Goal: Information Seeking & Learning: Check status

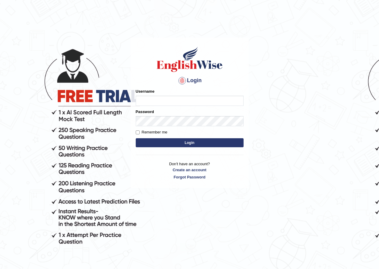
click at [177, 100] on input "Username" at bounding box center [190, 100] width 108 height 10
type input "GuzmanL"
click at [180, 141] on button "Login" at bounding box center [190, 142] width 108 height 9
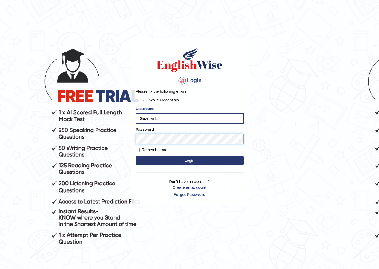
click at [131, 137] on div "Login Please fix the following errors: Invalid credentials Username GuzmanL Pas…" at bounding box center [190, 121] width 118 height 167
click at [159, 157] on button "Login" at bounding box center [190, 160] width 108 height 9
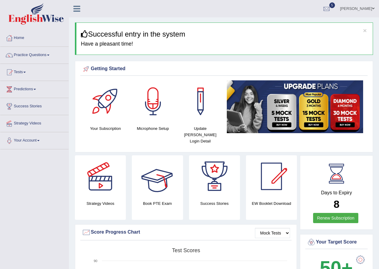
scroll to position [90, 0]
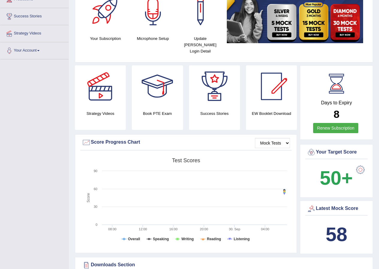
click at [335, 229] on b "58" at bounding box center [336, 234] width 22 height 22
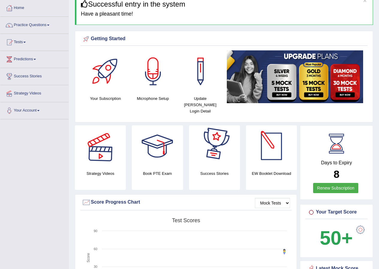
scroll to position [0, 0]
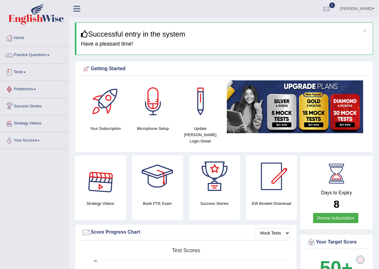
click at [30, 71] on link "Tests" at bounding box center [34, 71] width 68 height 15
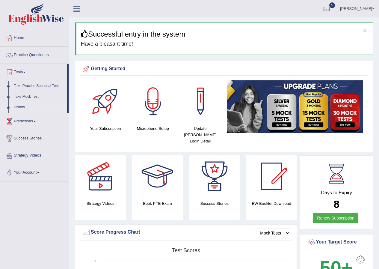
click at [24, 105] on link "History" at bounding box center [39, 107] width 56 height 11
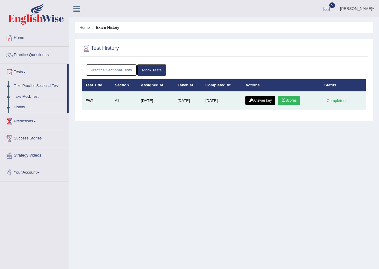
click at [290, 99] on link "Scores" at bounding box center [289, 100] width 22 height 9
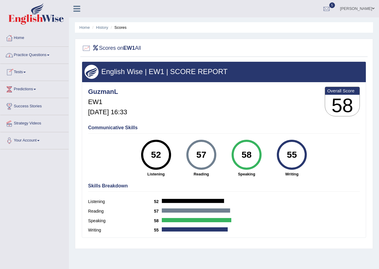
click at [35, 59] on link "Practice Questions" at bounding box center [34, 54] width 68 height 15
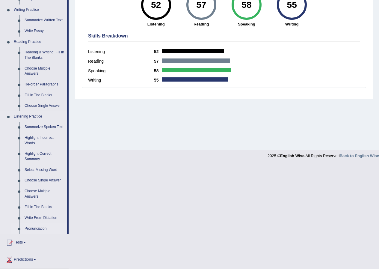
scroll to position [201, 0]
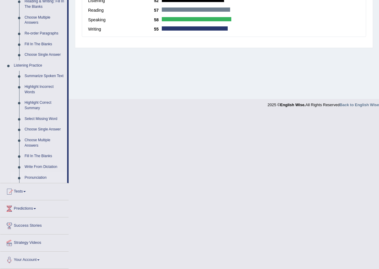
click at [40, 177] on link "Pronunciation" at bounding box center [44, 177] width 45 height 11
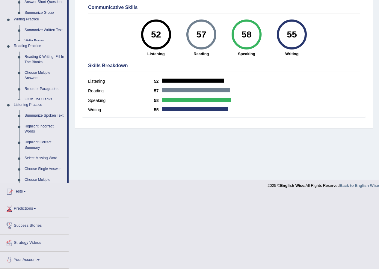
scroll to position [46, 0]
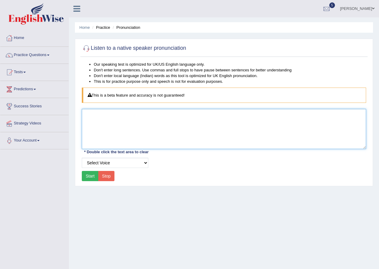
click at [120, 135] on textarea at bounding box center [224, 129] width 284 height 40
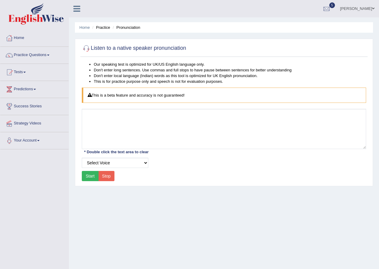
click at [93, 174] on button "Start" at bounding box center [90, 176] width 17 height 10
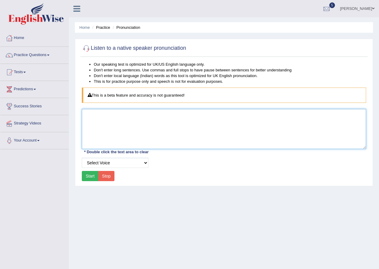
click at [107, 116] on textarea at bounding box center [224, 129] width 284 height 40
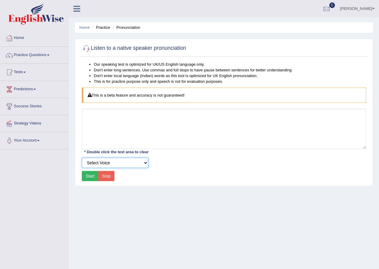
click at [125, 163] on select "Select Voice UK English Female UK English Male" at bounding box center [115, 162] width 66 height 10
drag, startPoint x: 177, startPoint y: 158, endPoint x: 172, endPoint y: 158, distance: 4.5
click at [177, 158] on div "Select Voice UK English Female UK English Male" at bounding box center [224, 162] width 290 height 10
click at [33, 57] on link "Practice Questions" at bounding box center [34, 54] width 68 height 15
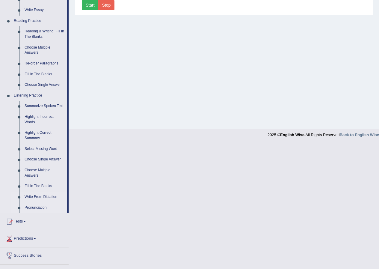
scroll to position [141, 0]
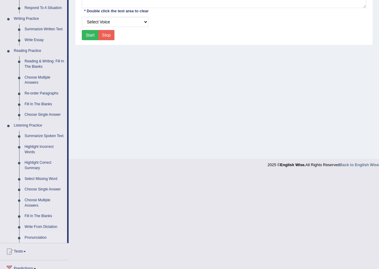
click at [35, 237] on link "Pronunciation" at bounding box center [44, 237] width 45 height 11
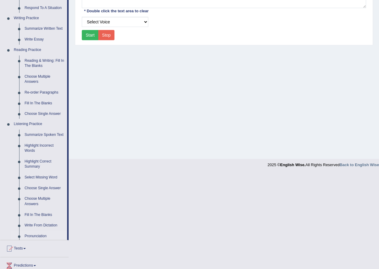
scroll to position [46, 0]
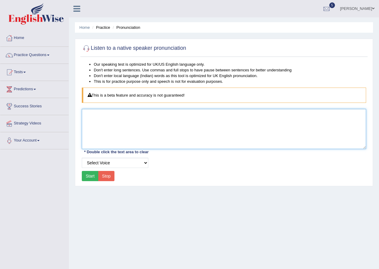
click at [131, 119] on textarea at bounding box center [224, 129] width 284 height 40
type textarea "strategy videos"
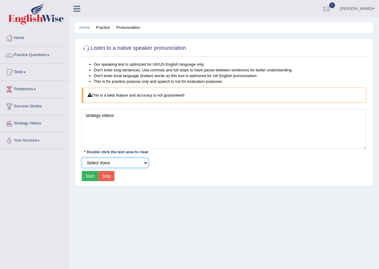
click at [100, 162] on select "Select Voice UK English [DEMOGRAPHIC_DATA] UK English [DEMOGRAPHIC_DATA]" at bounding box center [115, 162] width 66 height 10
select select "6"
click at [82, 157] on select "Select Voice UK English [DEMOGRAPHIC_DATA] UK English [DEMOGRAPHIC_DATA]" at bounding box center [115, 162] width 66 height 10
click at [91, 177] on button "Start" at bounding box center [90, 176] width 17 height 10
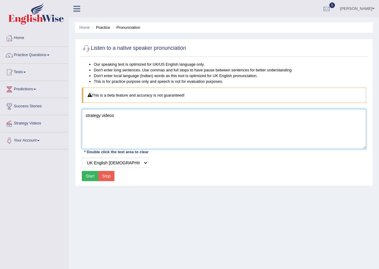
drag, startPoint x: 131, startPoint y: 116, endPoint x: 30, endPoint y: 118, distance: 101.2
click at [30, 118] on div "Toggle navigation Home Practice Questions Speaking Practice Read Aloud Repeat S…" at bounding box center [189, 155] width 379 height 311
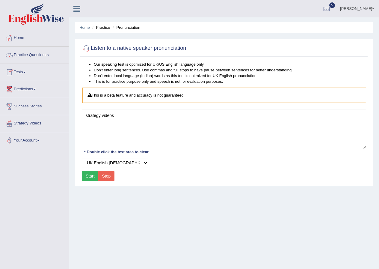
click at [42, 54] on link "Practice Questions" at bounding box center [34, 54] width 68 height 15
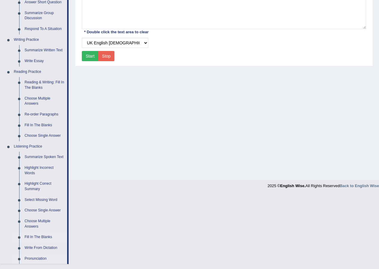
scroll to position [201, 0]
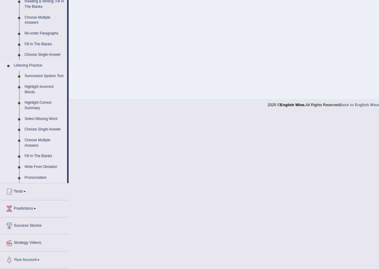
click at [46, 75] on link "Summarize Spoken Text" at bounding box center [44, 76] width 45 height 11
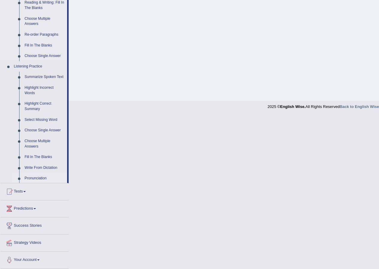
scroll to position [46, 0]
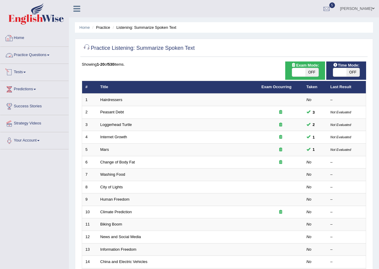
click at [26, 73] on link "Tests" at bounding box center [34, 71] width 68 height 15
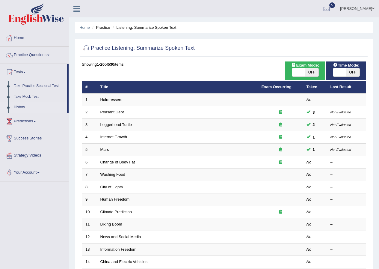
click at [21, 107] on link "History" at bounding box center [39, 107] width 56 height 11
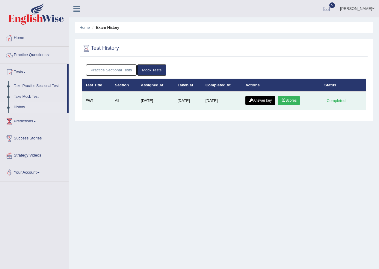
click at [265, 100] on link "Answer key" at bounding box center [260, 100] width 30 height 9
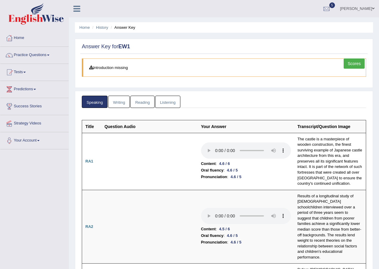
click at [118, 100] on link "Writing" at bounding box center [119, 101] width 22 height 12
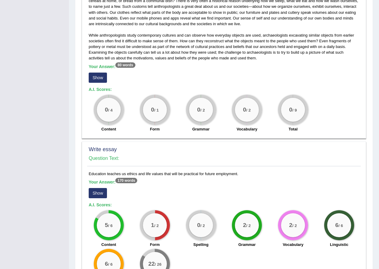
scroll to position [441, 0]
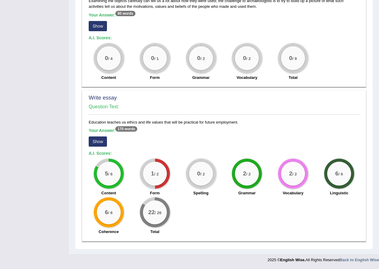
click at [103, 142] on button "Show" at bounding box center [98, 141] width 18 height 10
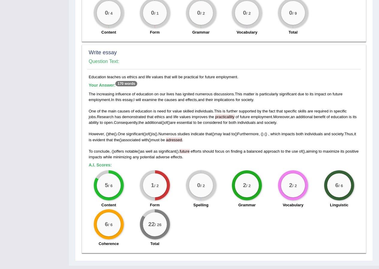
scroll to position [498, 0]
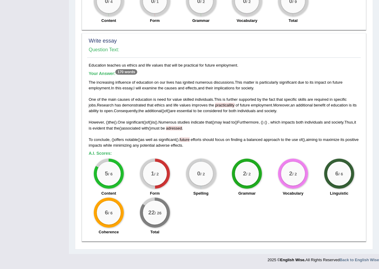
click at [188, 139] on span "future" at bounding box center [184, 139] width 10 height 4
drag, startPoint x: 271, startPoint y: 163, endPoint x: 186, endPoint y: 213, distance: 98.8
click at [186, 213] on div "5 / 6 Content 1 / 2 Form 0 / 2 Spelling 2 / 2 Grammar 2 / 2 Vocabulary 6 / 6 Li…" at bounding box center [224, 196] width 276 height 77
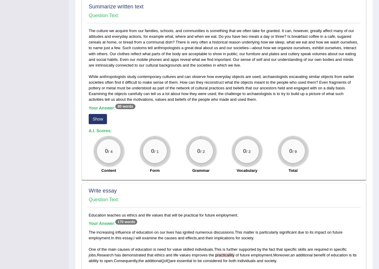
scroll to position [318, 0]
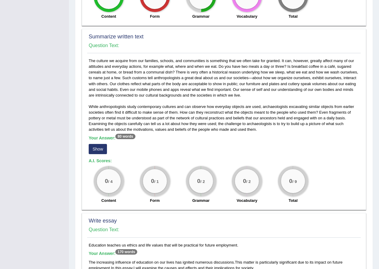
click at [102, 150] on button "Show" at bounding box center [98, 149] width 18 height 10
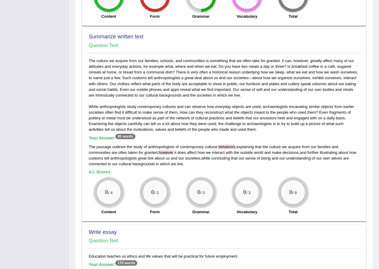
drag, startPoint x: 225, startPoint y: 145, endPoint x: 222, endPoint y: 147, distance: 4.0
click at [222, 147] on span "behaivors" at bounding box center [226, 146] width 17 height 4
click at [230, 149] on div "The passage outlines the study of anthropologists of contemporary cultural beha…" at bounding box center [224, 155] width 270 height 23
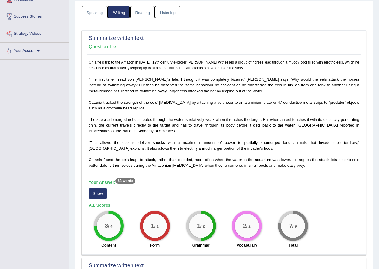
scroll to position [0, 0]
